Goal: Task Accomplishment & Management: Use online tool/utility

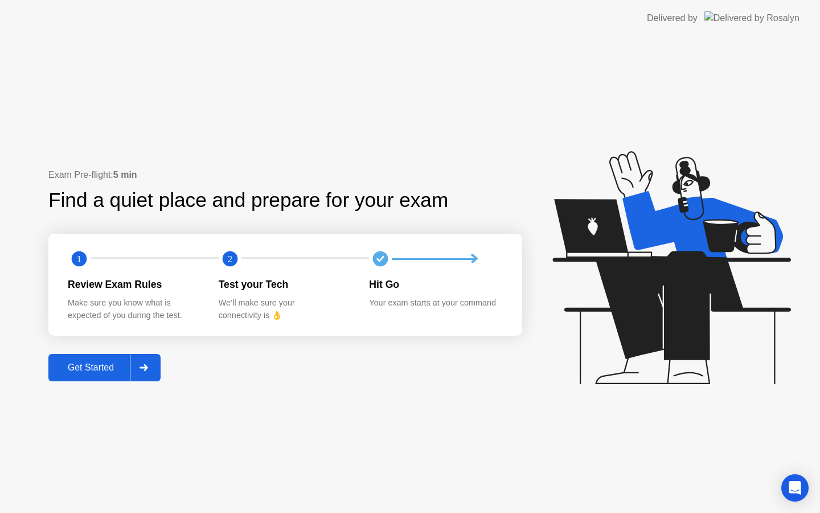
click at [117, 372] on div "Get Started" at bounding box center [91, 367] width 78 height 10
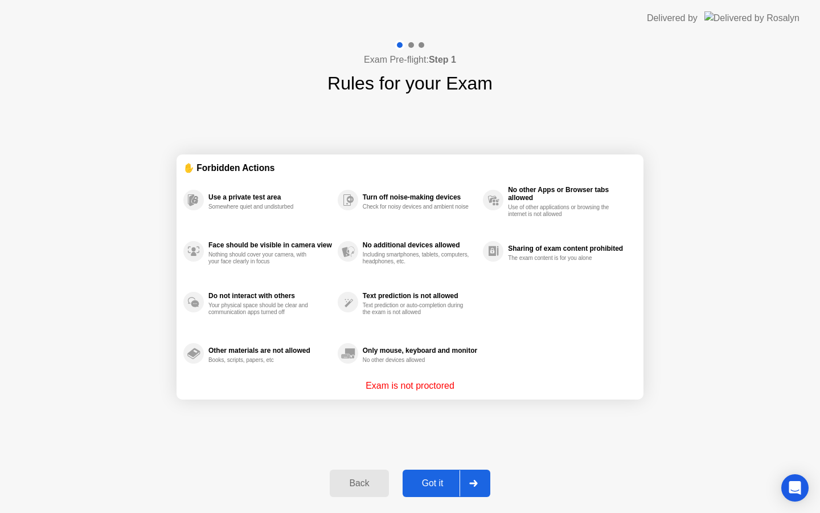
click at [444, 480] on div "Got it" at bounding box center [433, 483] width 54 height 10
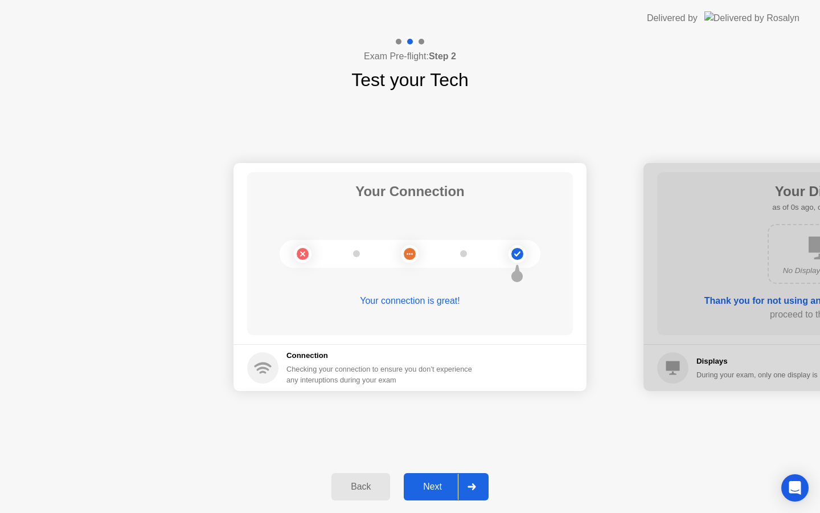
click at [447, 483] on div "Next" at bounding box center [432, 486] width 51 height 10
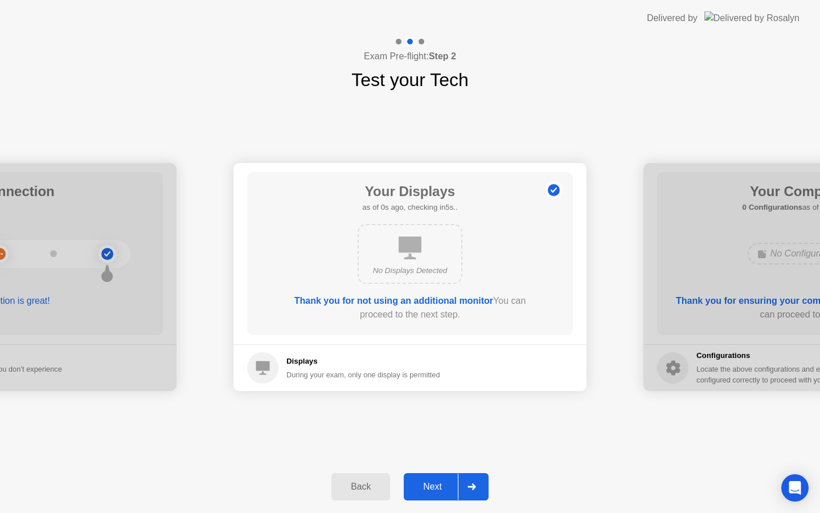
click at [447, 483] on div "Next" at bounding box center [432, 486] width 51 height 10
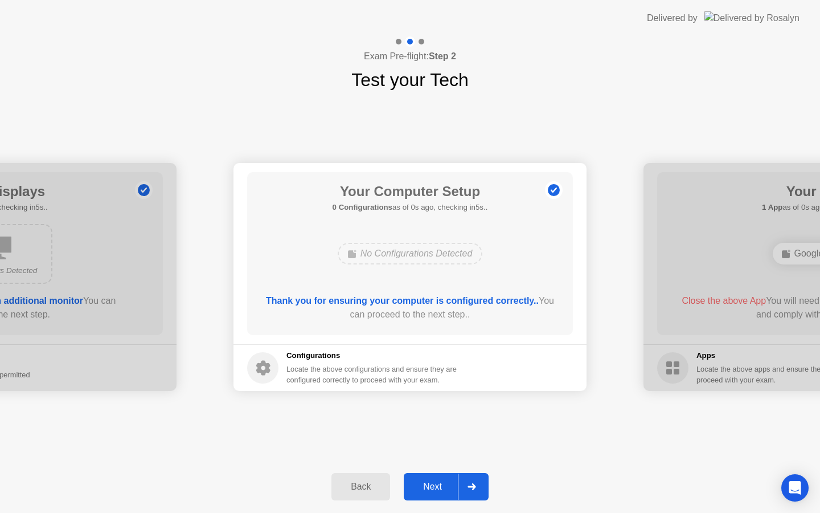
click at [447, 483] on div "Next" at bounding box center [432, 486] width 51 height 10
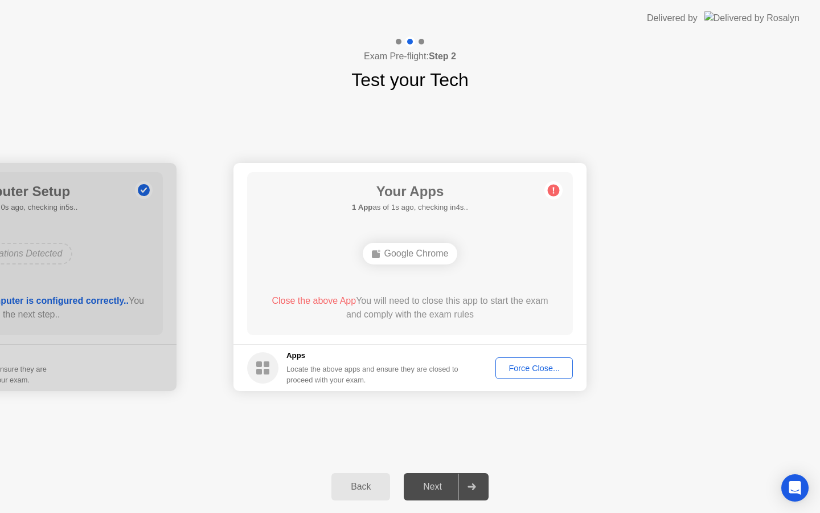
click at [537, 365] on div "Force Close..." at bounding box center [533, 367] width 69 height 9
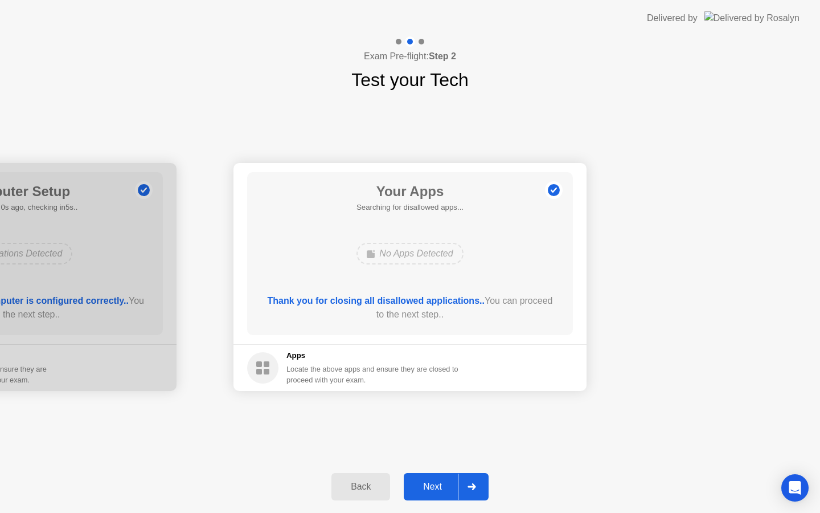
click at [437, 489] on div "Next" at bounding box center [432, 486] width 51 height 10
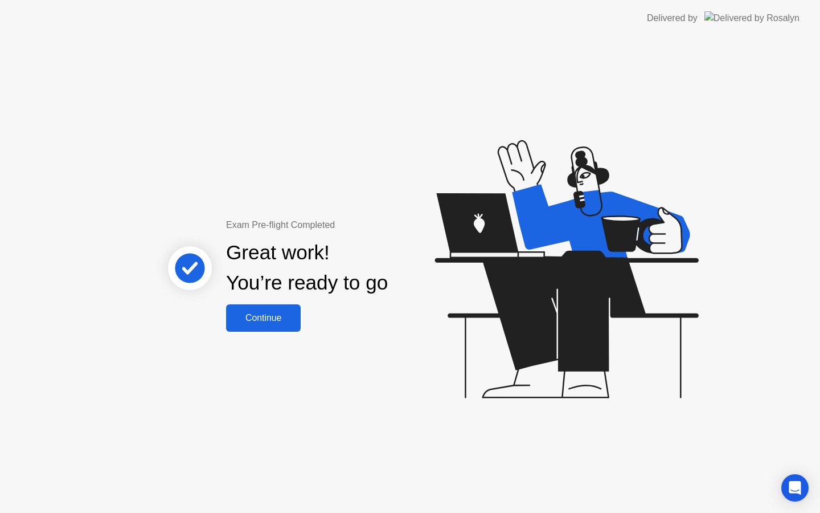
click at [284, 322] on div "Continue" at bounding box center [264, 318] width 68 height 10
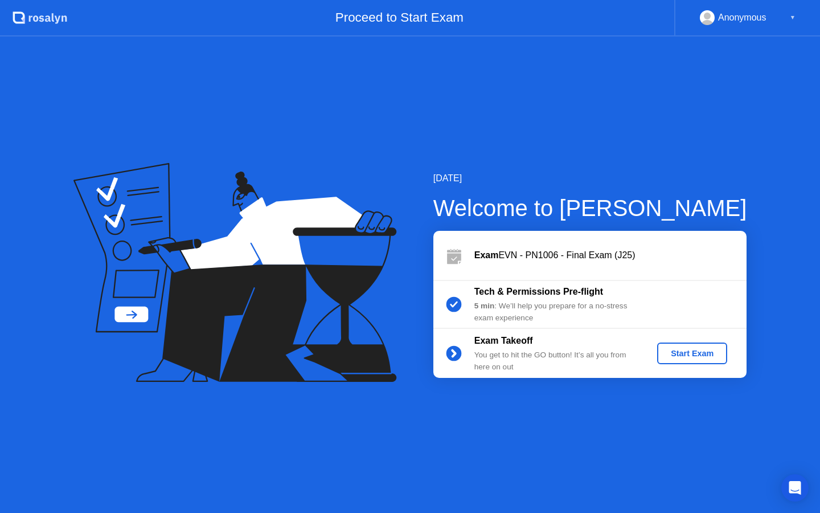
click at [690, 351] on div "Start Exam" at bounding box center [692, 353] width 61 height 9
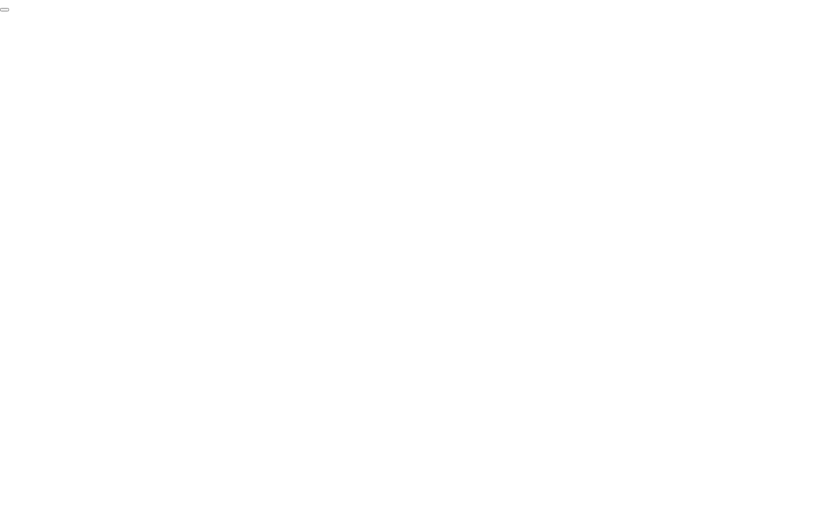
click div "End Proctoring Session"
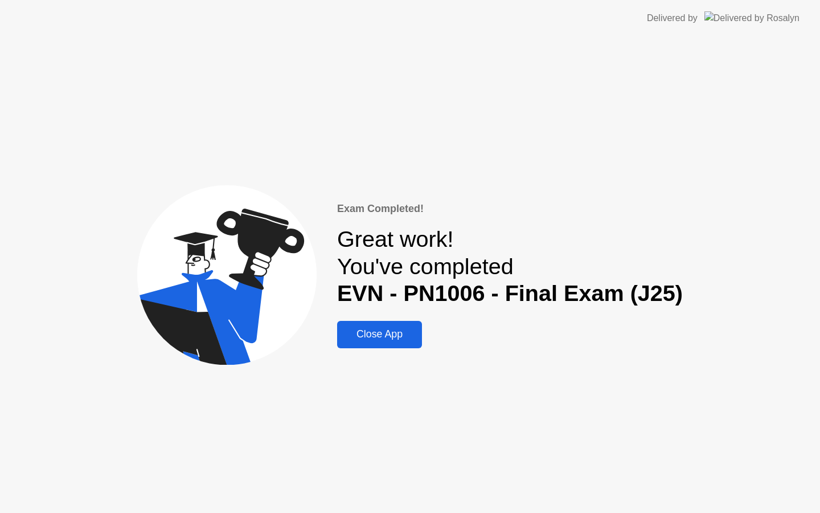
click at [399, 330] on div "Close App" at bounding box center [380, 334] width 78 height 12
